Goal: Check status: Check status

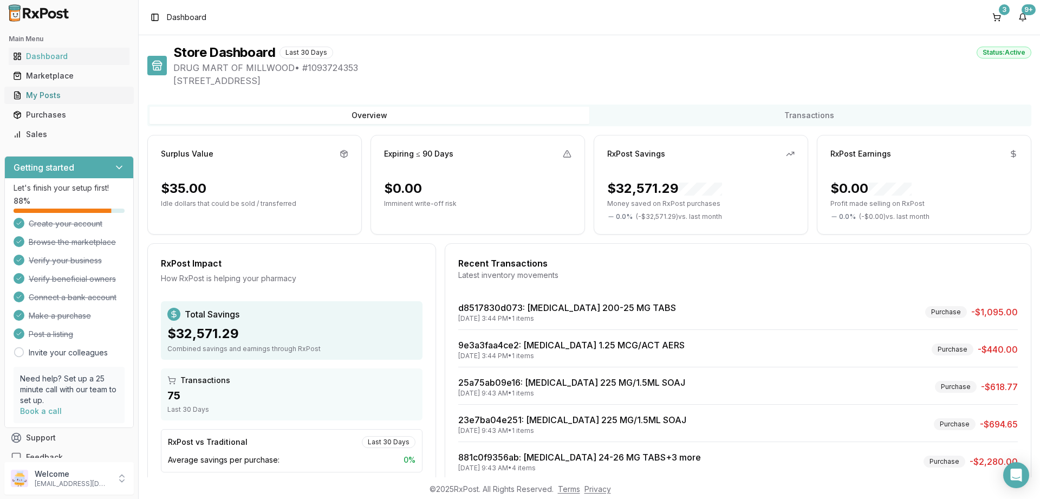
click at [44, 95] on div "My Posts" at bounding box center [69, 95] width 112 height 11
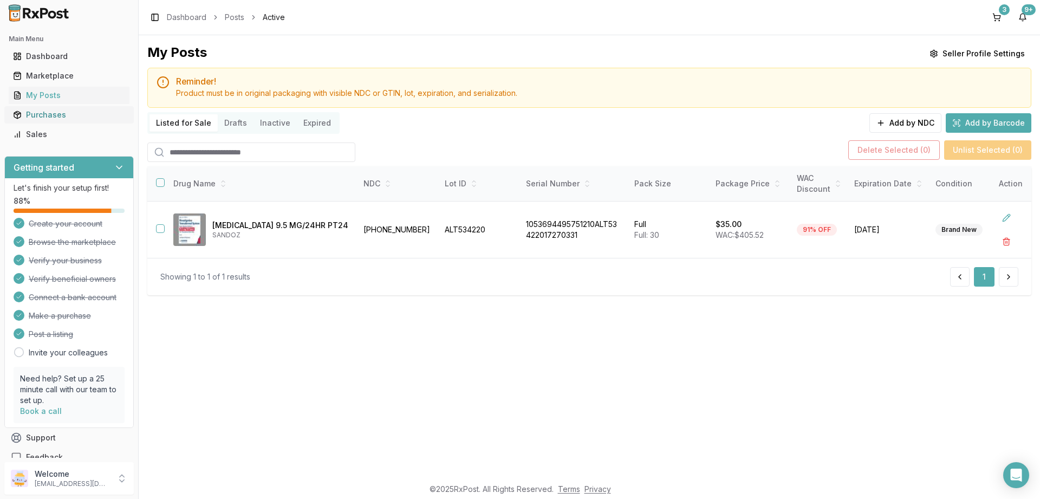
click at [41, 112] on div "Purchases" at bounding box center [69, 114] width 112 height 11
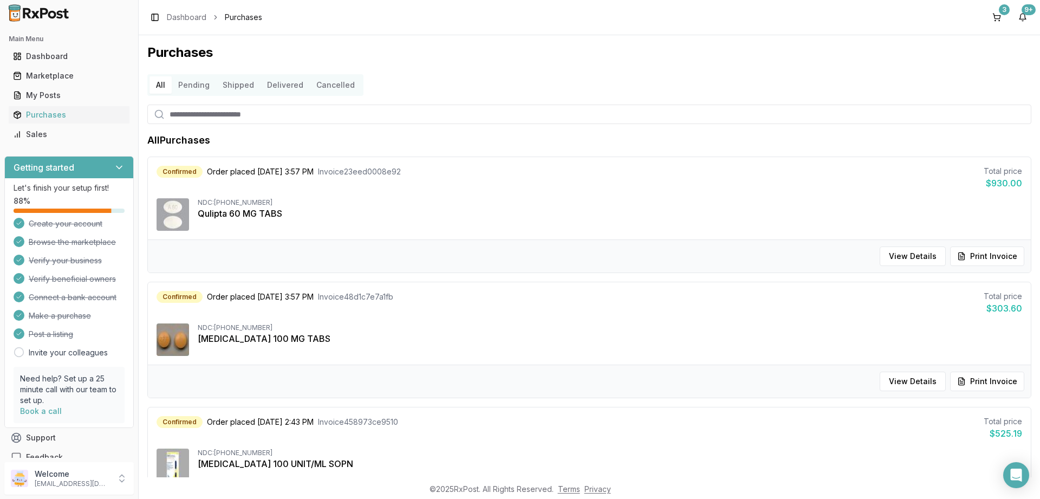
click at [282, 88] on button "Delivered" at bounding box center [285, 84] width 49 height 17
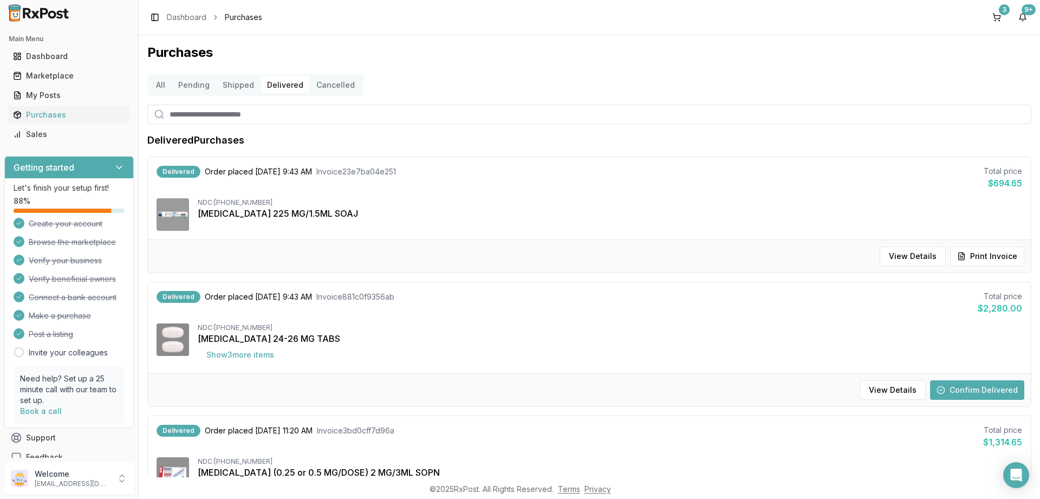
click at [974, 384] on button "Confirm Delivered" at bounding box center [977, 390] width 94 height 20
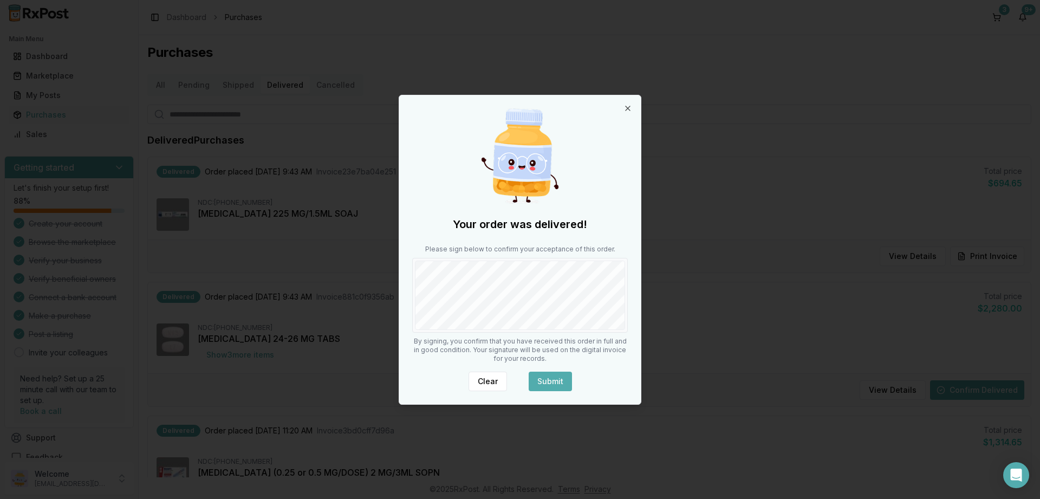
click at [548, 375] on button "Submit" at bounding box center [550, 382] width 43 height 20
